Goal: Task Accomplishment & Management: Use online tool/utility

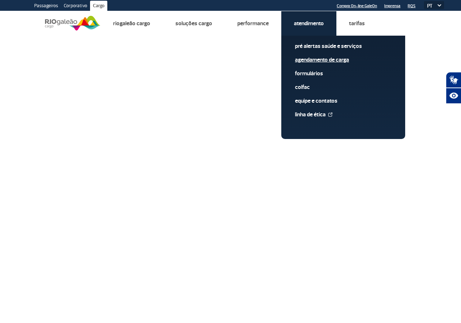
click at [314, 60] on link "Agendamento de Carga" at bounding box center [343, 60] width 97 height 8
